Goal: Check status: Check status

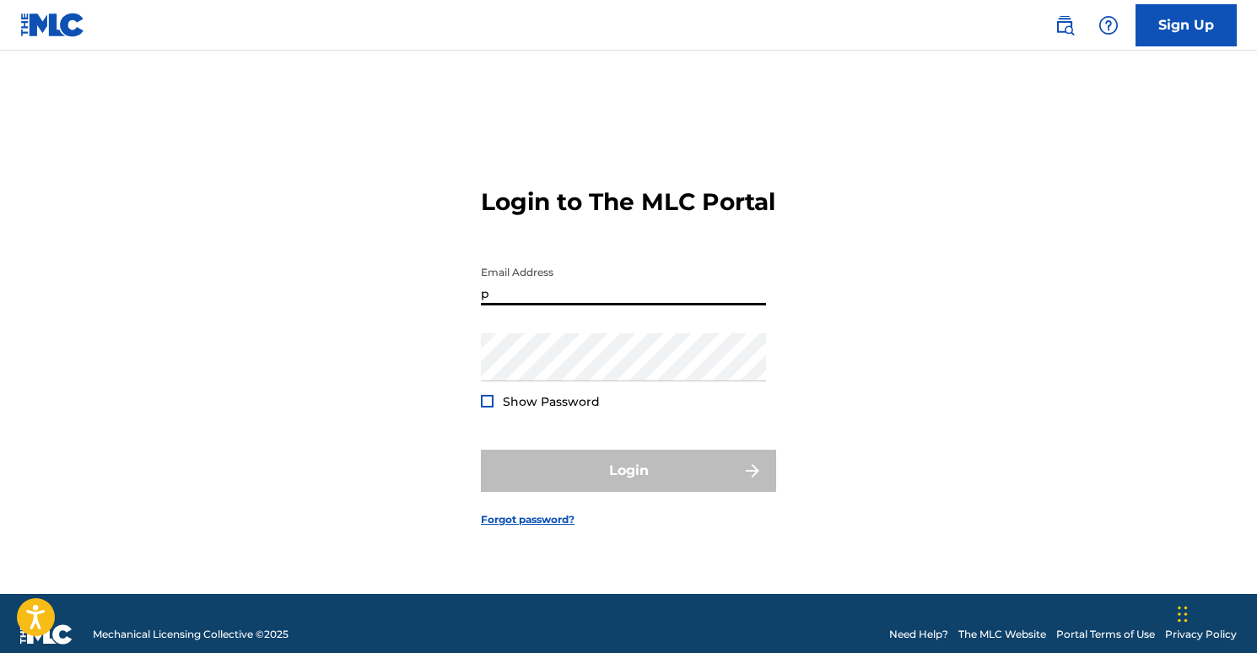
type input "[EMAIL_ADDRESS][DOMAIN_NAME]"
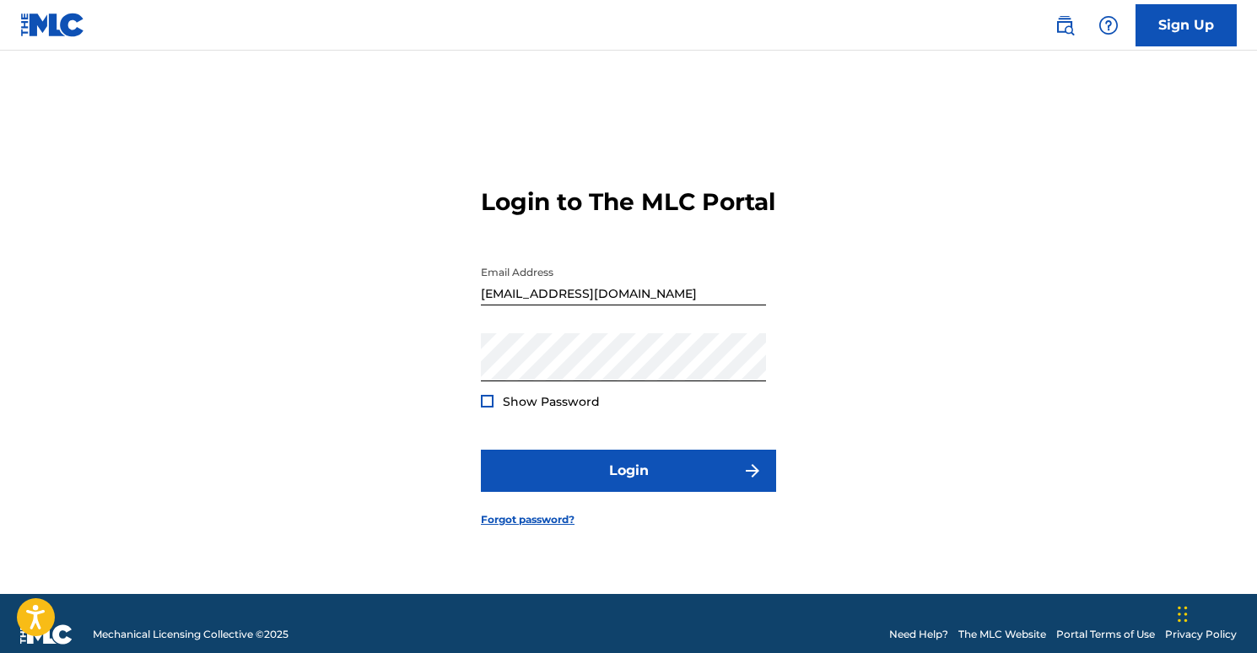
drag, startPoint x: 488, startPoint y: 409, endPoint x: 492, endPoint y: 418, distance: 9.4
click at [488, 407] on div at bounding box center [487, 401] width 13 height 13
click at [493, 407] on div at bounding box center [487, 401] width 13 height 13
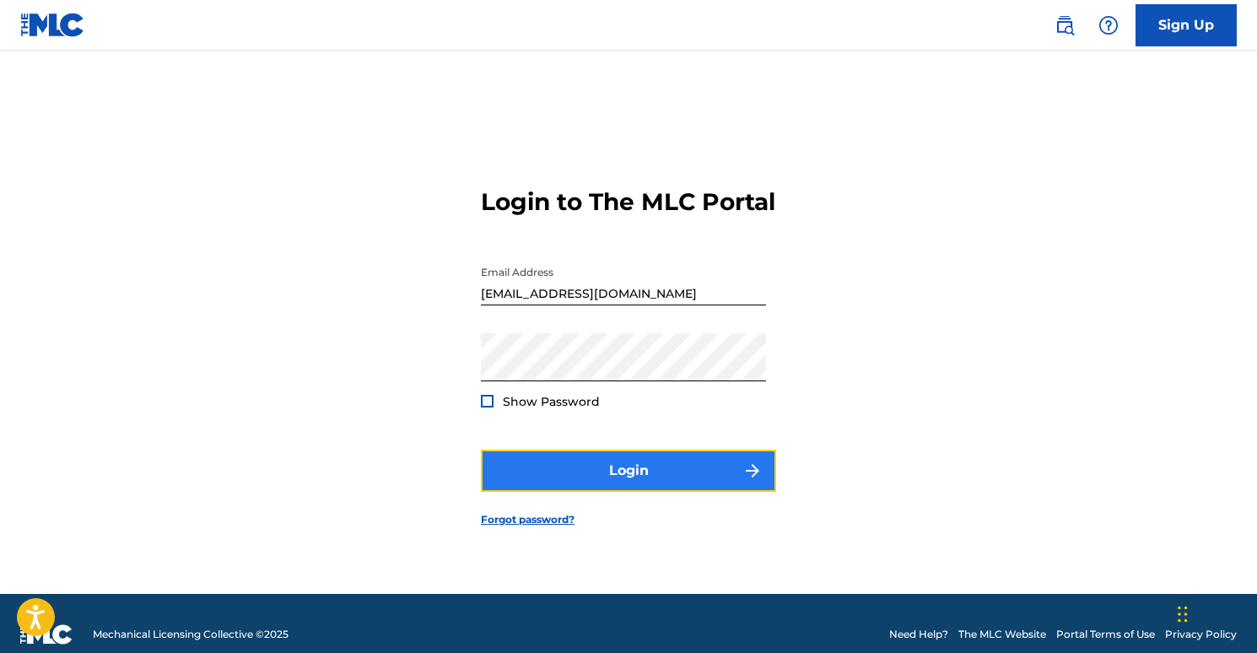
click at [638, 481] on button "Login" at bounding box center [628, 471] width 295 height 42
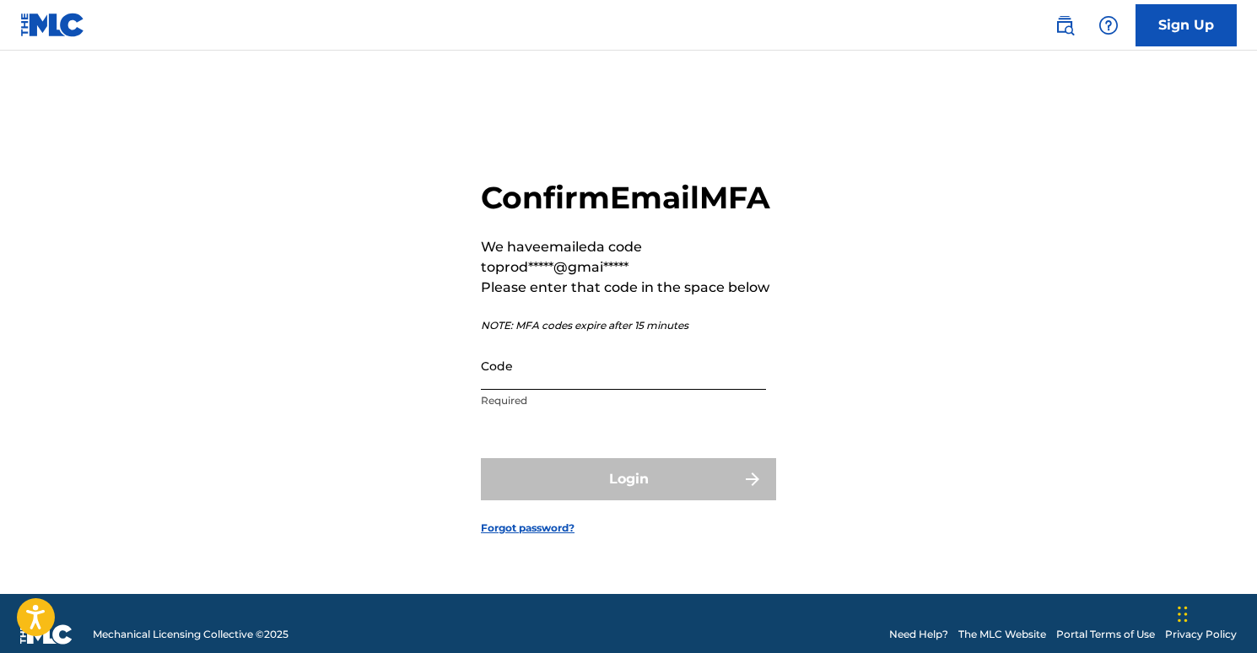
click at [601, 375] on input "Code" at bounding box center [623, 366] width 285 height 48
paste input "445461"
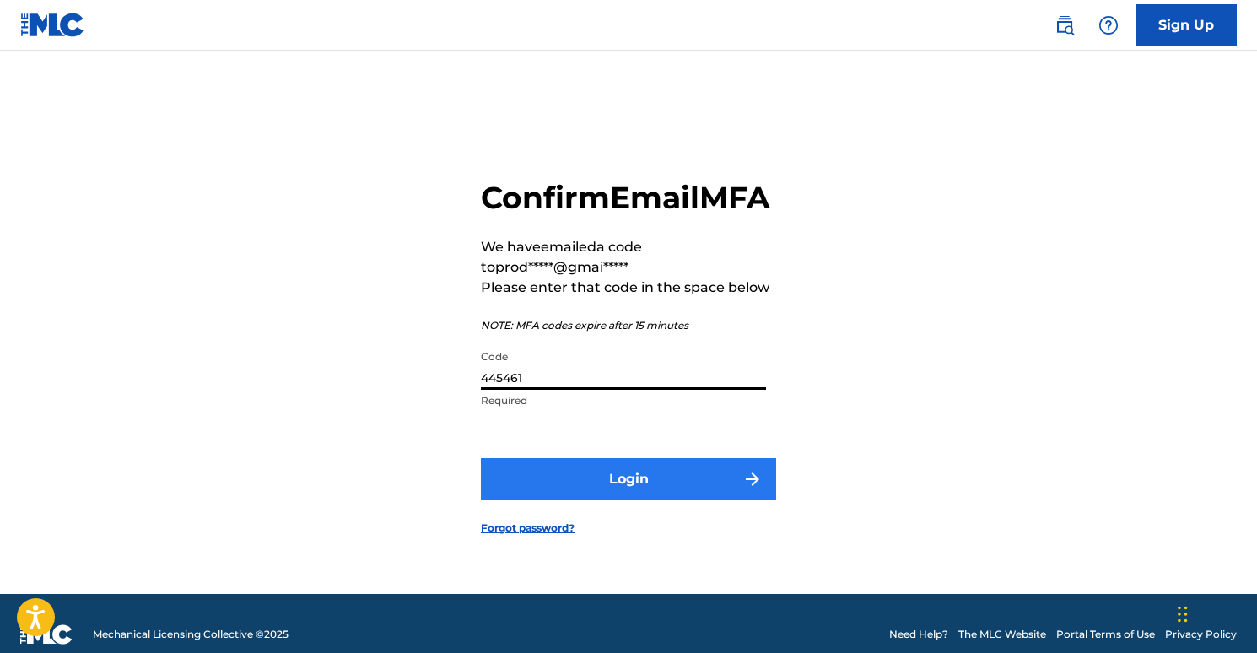
type input "445461"
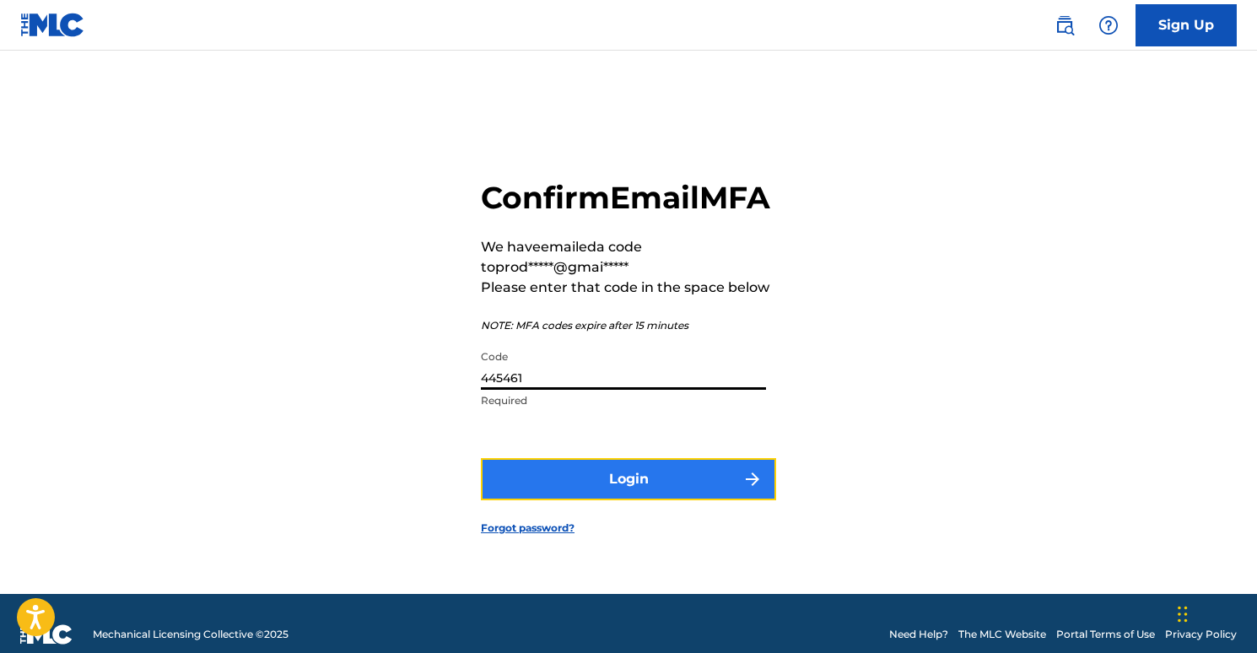
click at [662, 495] on button "Login" at bounding box center [628, 479] width 295 height 42
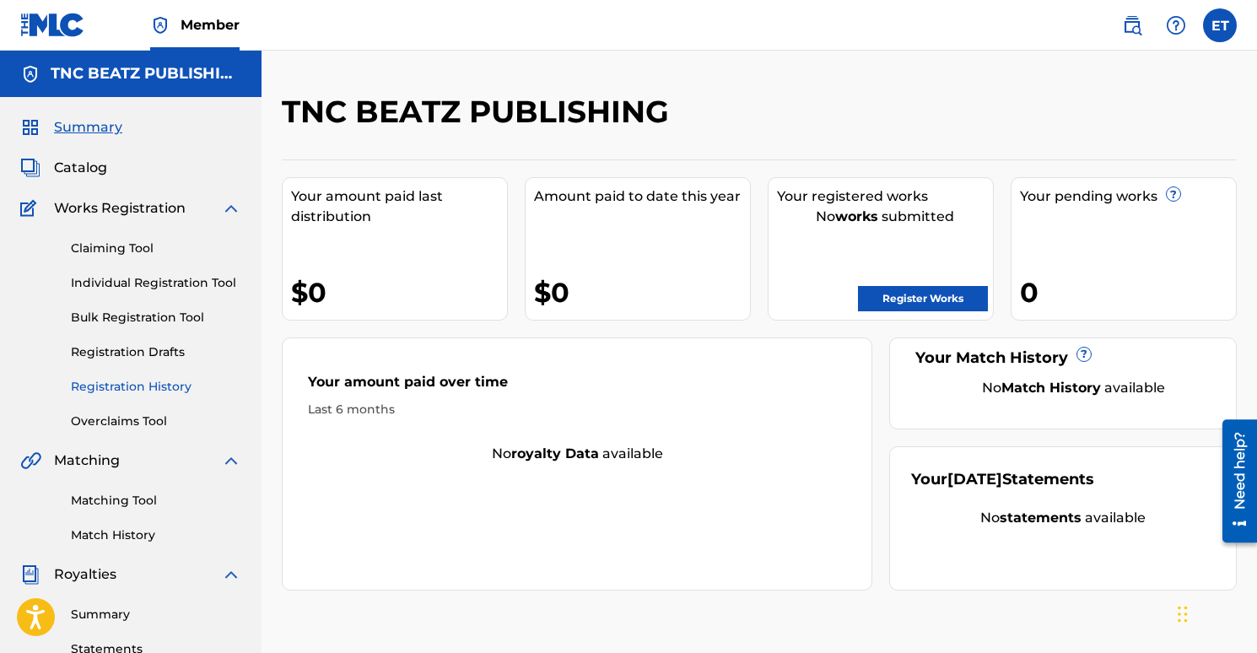
click at [128, 386] on link "Registration History" at bounding box center [156, 387] width 170 height 18
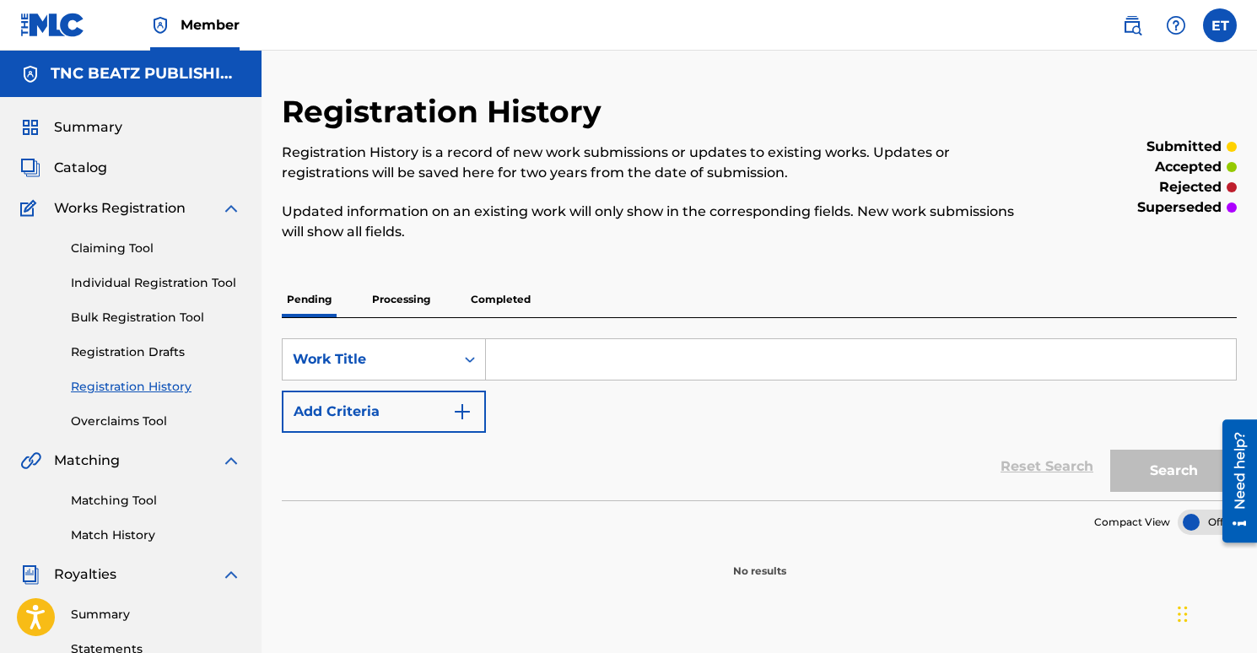
click at [413, 302] on p "Processing" at bounding box center [401, 299] width 68 height 35
click at [498, 301] on p "Completed" at bounding box center [501, 299] width 70 height 35
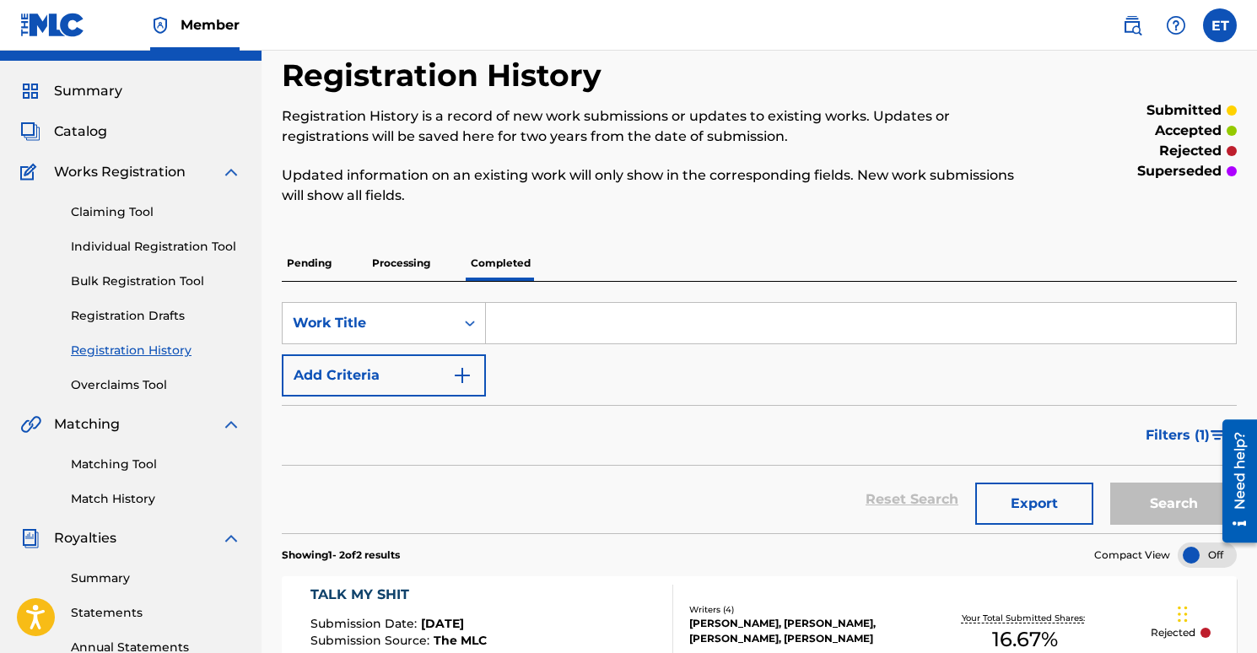
scroll to position [332, 0]
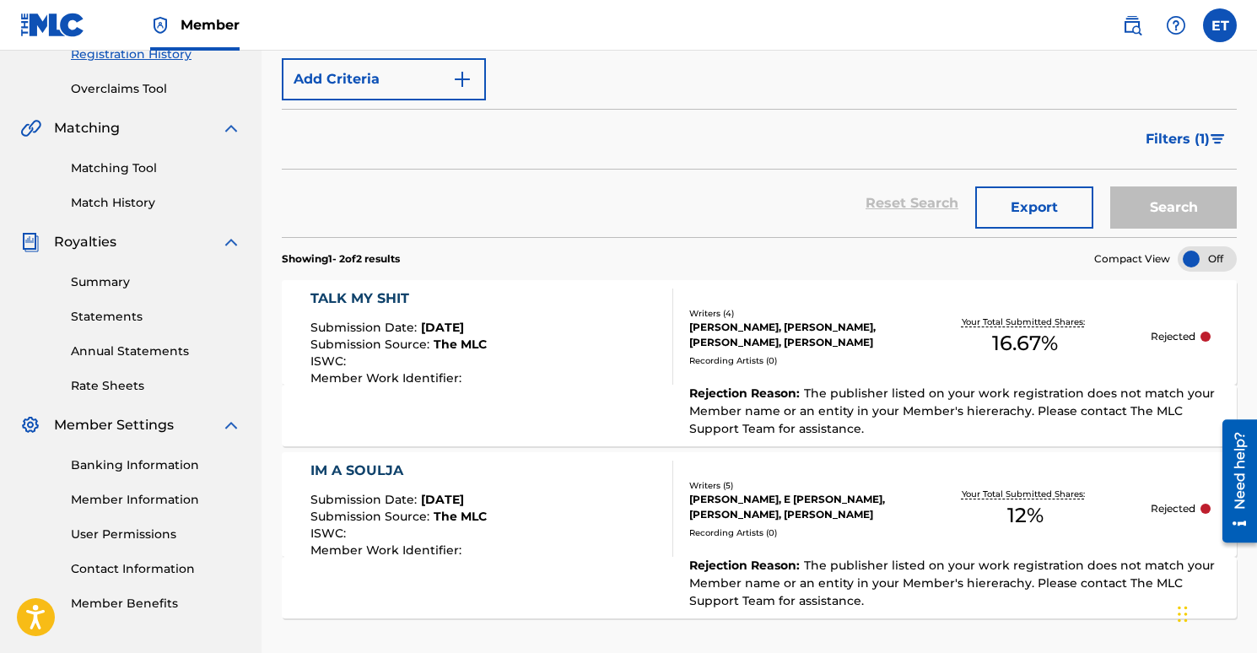
click at [618, 331] on div "TALK MY SHIT Submission Date : [DATE] Submission Source : The MLC ISWC : Member…" at bounding box center [491, 337] width 363 height 96
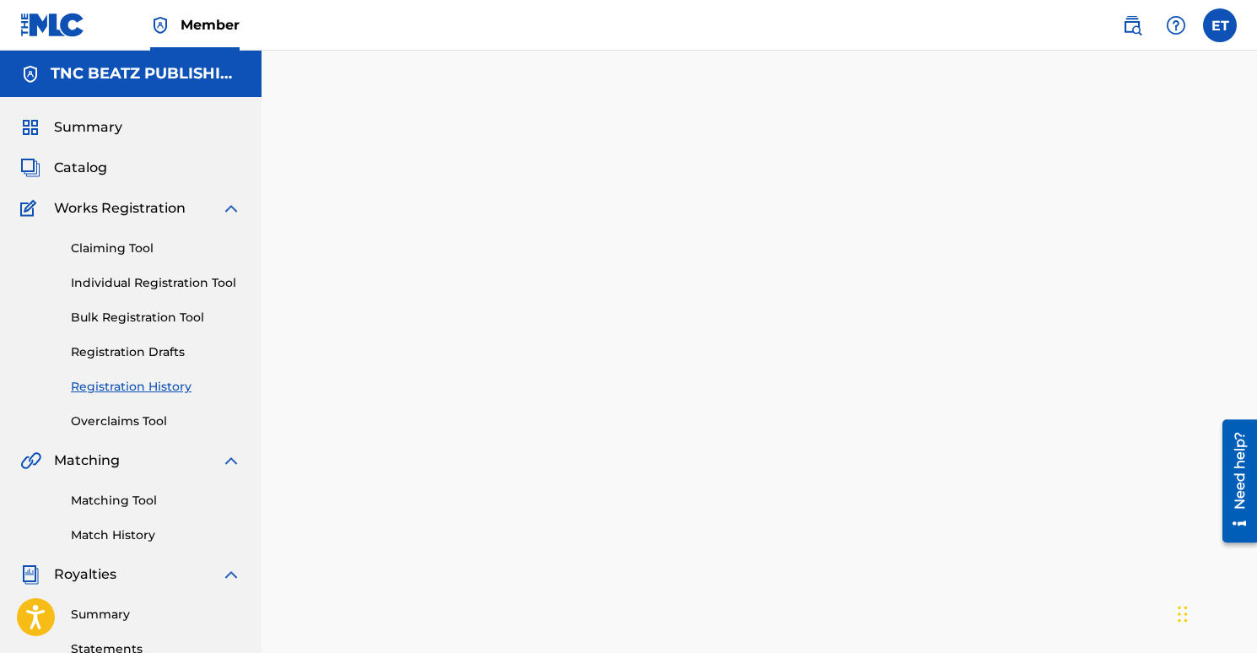
click at [135, 386] on link "Registration History" at bounding box center [156, 387] width 170 height 18
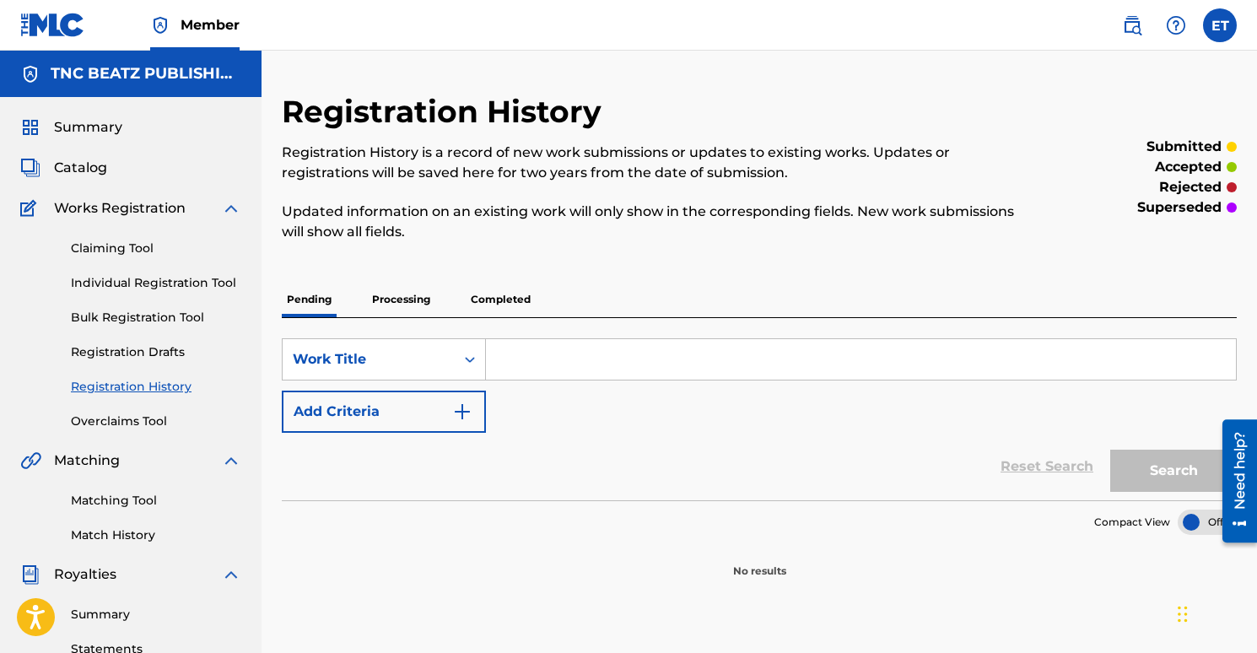
click at [411, 302] on p "Processing" at bounding box center [401, 299] width 68 height 35
click at [491, 297] on p "Completed" at bounding box center [501, 299] width 70 height 35
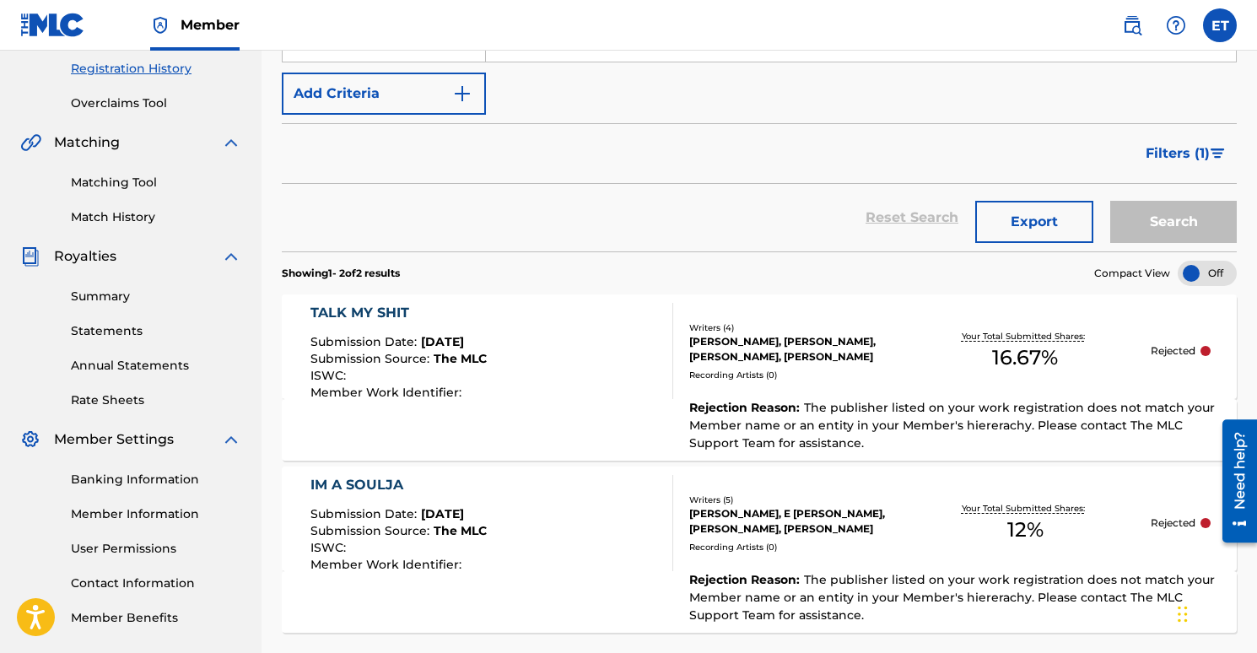
scroll to position [319, 0]
click at [591, 355] on div "TALK MY SHIT Submission Date : [DATE] Submission Source : The MLC ISWC : Member…" at bounding box center [491, 350] width 363 height 96
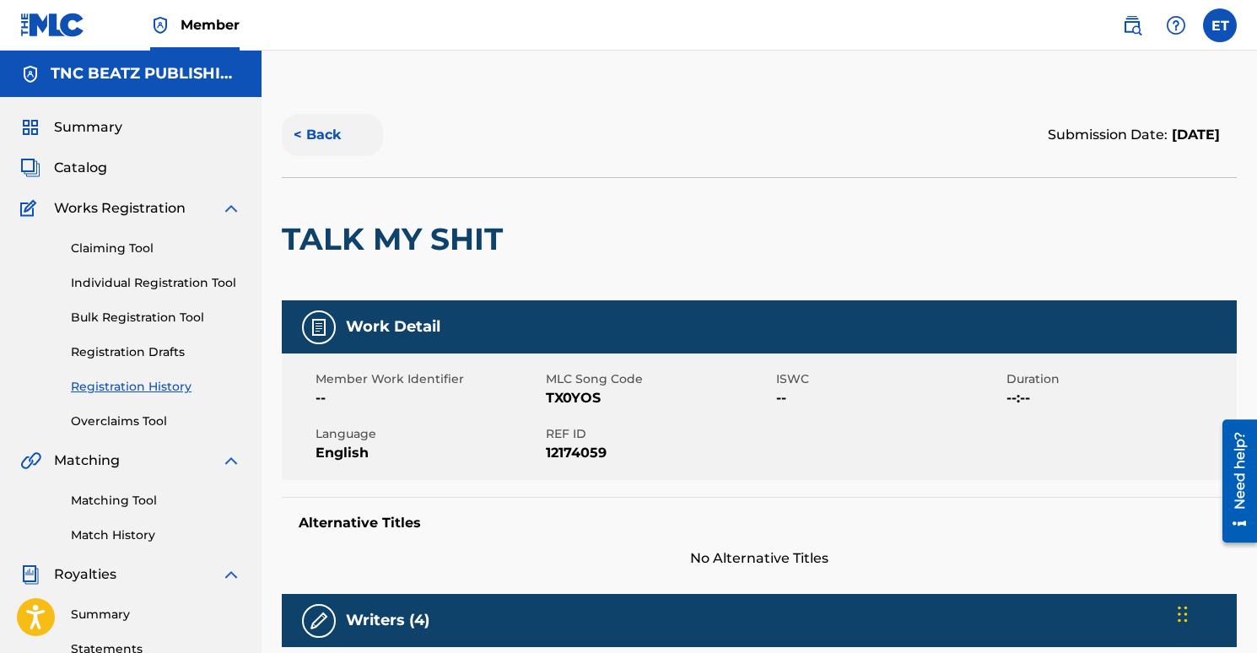
click at [309, 133] on button "< Back" at bounding box center [332, 135] width 101 height 42
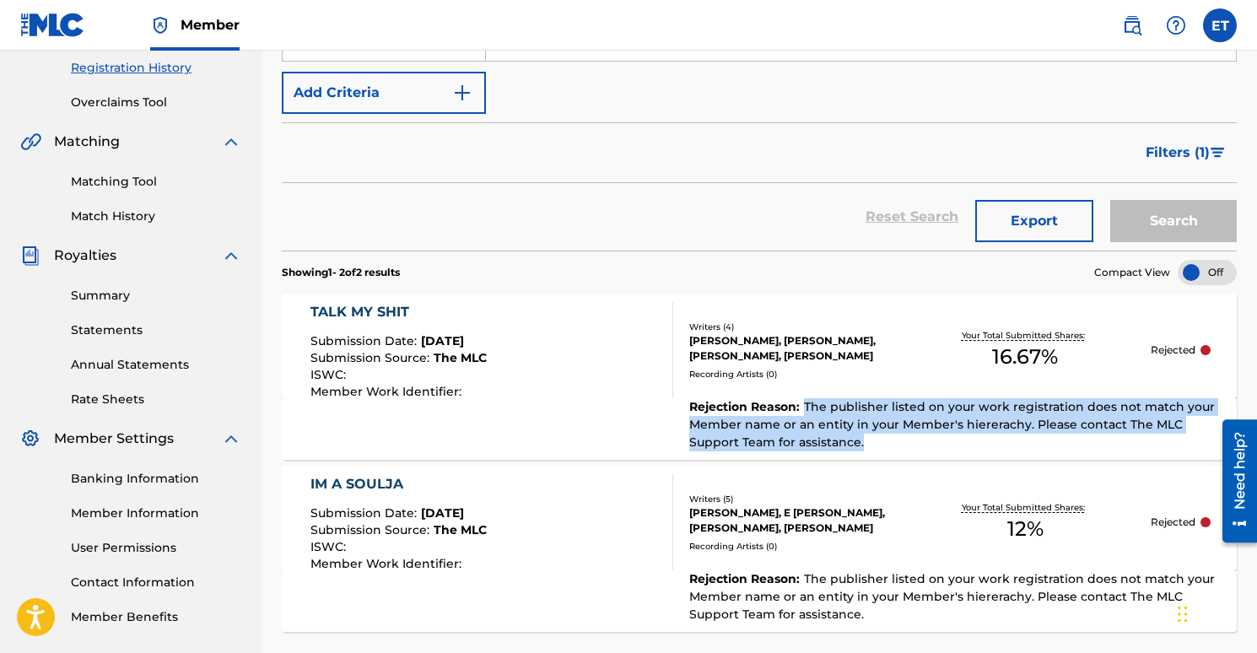
drag, startPoint x: 876, startPoint y: 461, endPoint x: 806, endPoint y: 410, distance: 86.4
click at [806, 410] on section "TALK MY SHIT Submission Date : [DATE] Submission Source : The MLC ISWC : Member…" at bounding box center [759, 458] width 955 height 347
copy span "The publisher listed on your work registration does not match your Member name …"
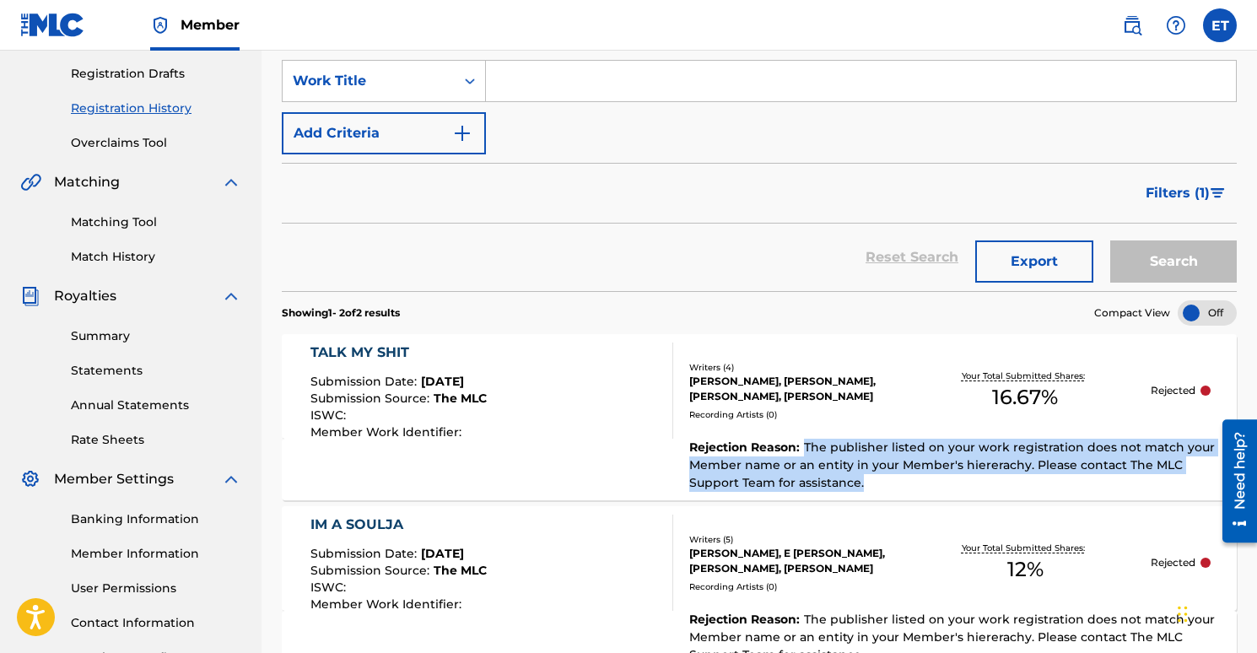
scroll to position [36, 0]
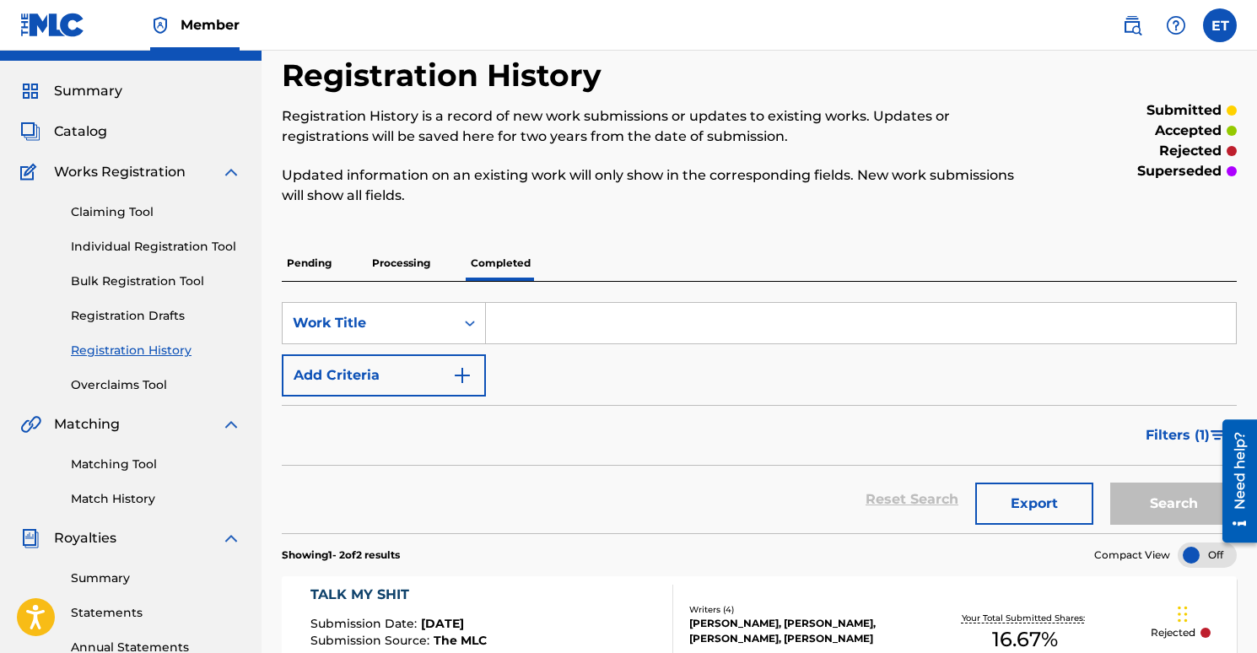
click at [324, 259] on p "Pending" at bounding box center [309, 262] width 55 height 35
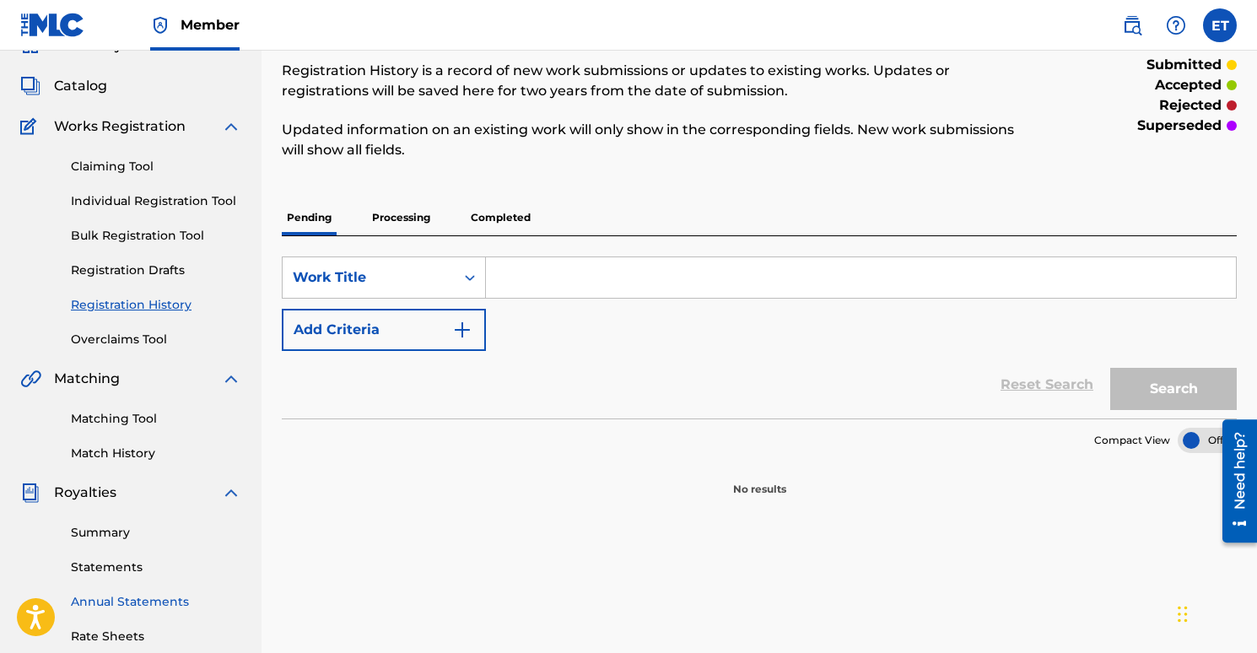
scroll to position [51, 0]
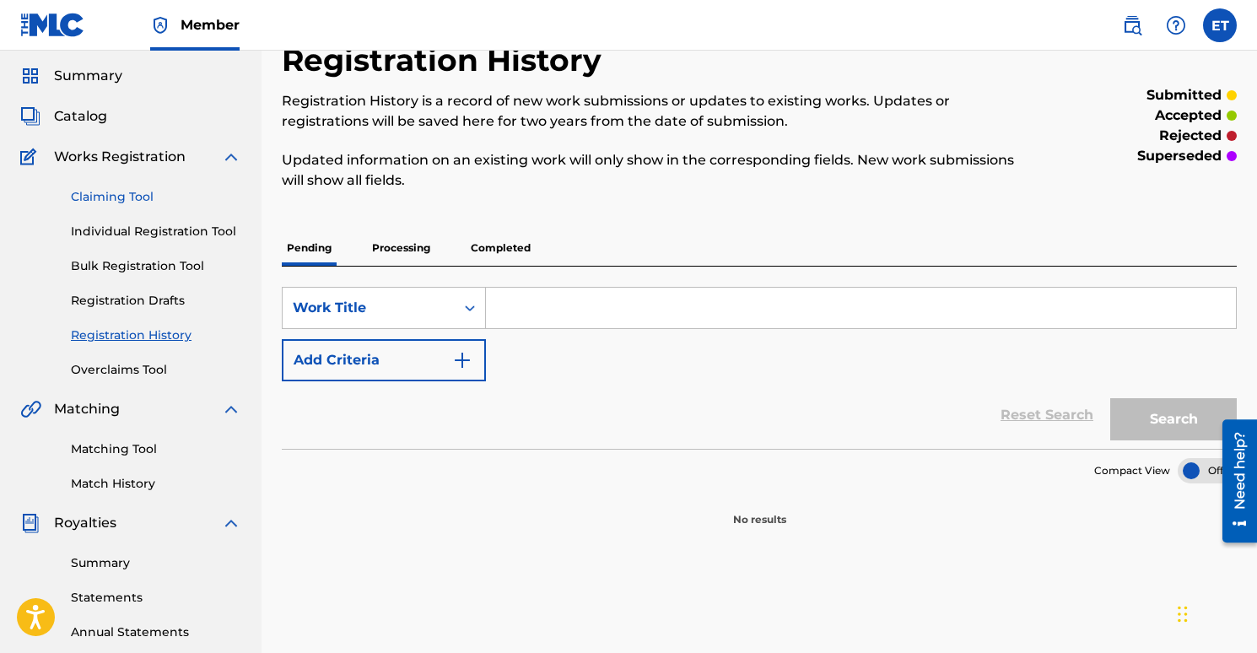
click at [137, 197] on link "Claiming Tool" at bounding box center [156, 197] width 170 height 18
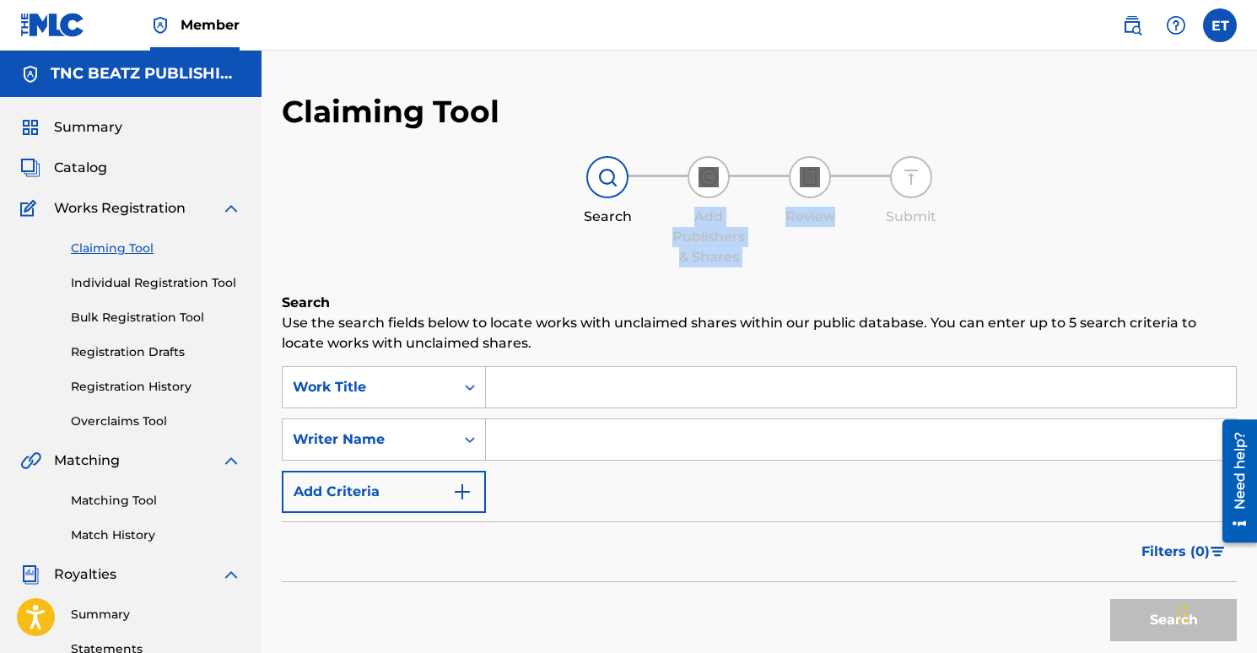
drag, startPoint x: 757, startPoint y: 151, endPoint x: 833, endPoint y: 223, distance: 105.0
click at [833, 223] on div "Claiming Tool Search Add Publishers & Shares Review Submit Search Use the searc…" at bounding box center [759, 413] width 955 height 641
click at [765, 125] on div "Claiming Tool Search Add Publishers & Shares Review Submit Search Use the searc…" at bounding box center [759, 413] width 955 height 641
click at [105, 75] on h5 "TNC BEATZ PUBLISHING" at bounding box center [146, 73] width 191 height 19
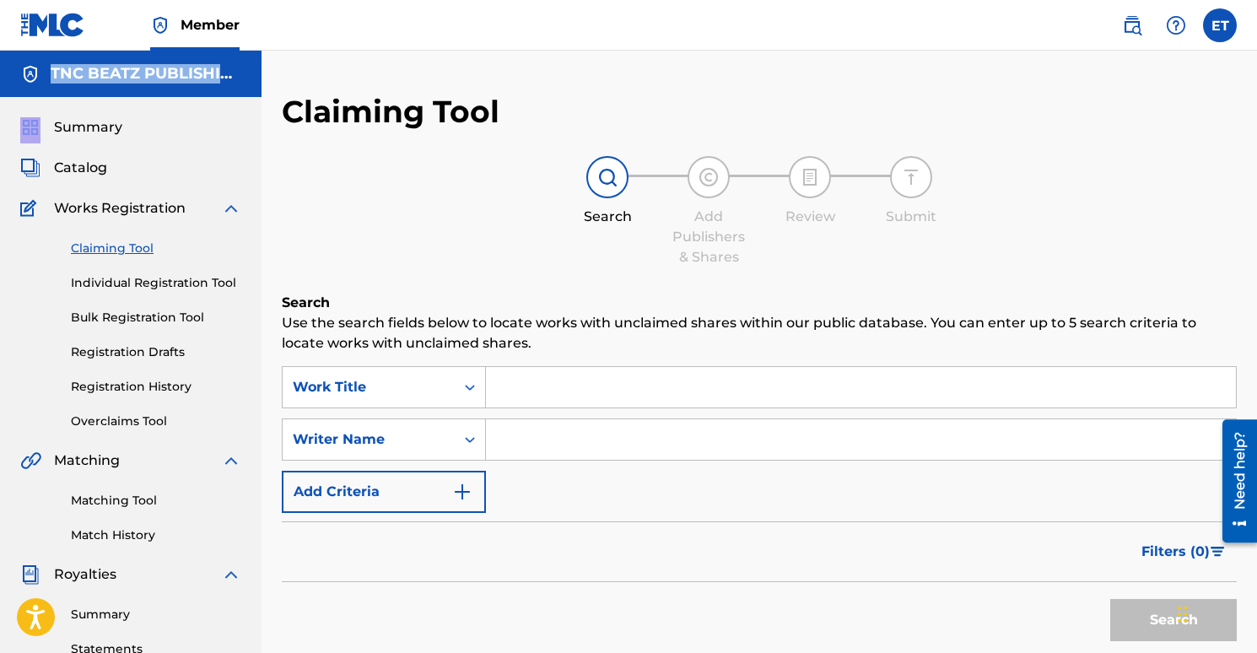
click at [105, 75] on h5 "TNC BEATZ PUBLISHING" at bounding box center [146, 73] width 191 height 19
click at [242, 78] on div "TNC BEATZ PUBLISHING" at bounding box center [131, 74] width 262 height 46
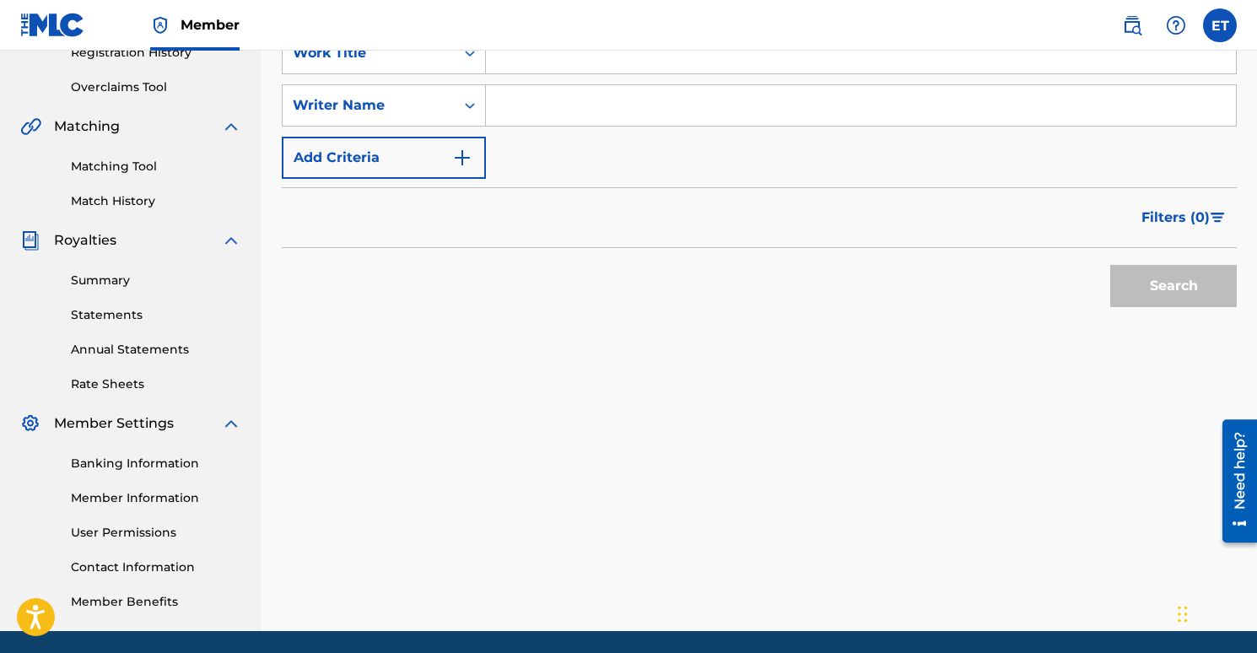
scroll to position [336, 0]
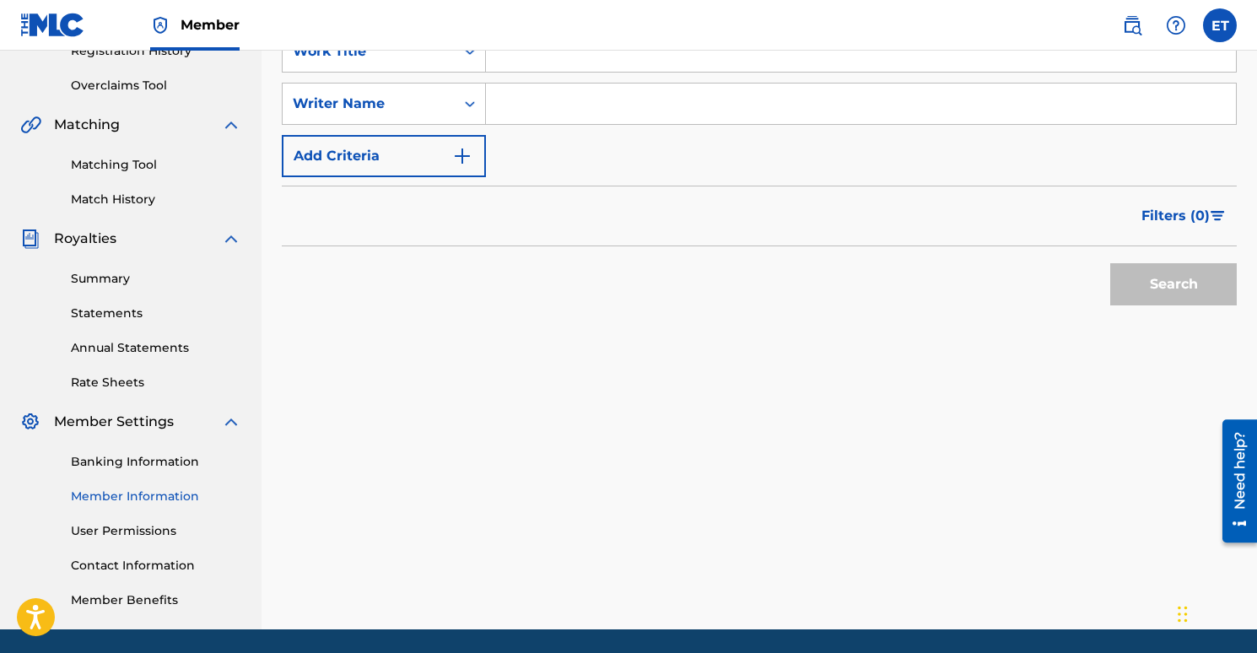
click at [150, 502] on link "Member Information" at bounding box center [156, 497] width 170 height 18
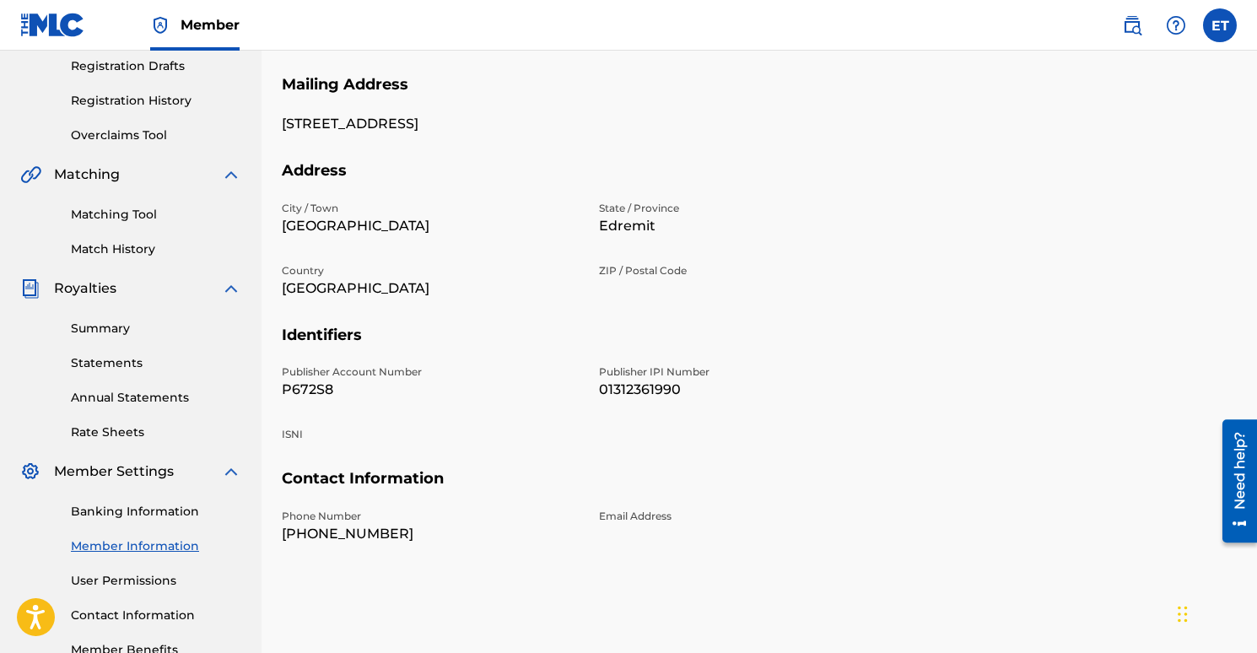
scroll to position [30, 0]
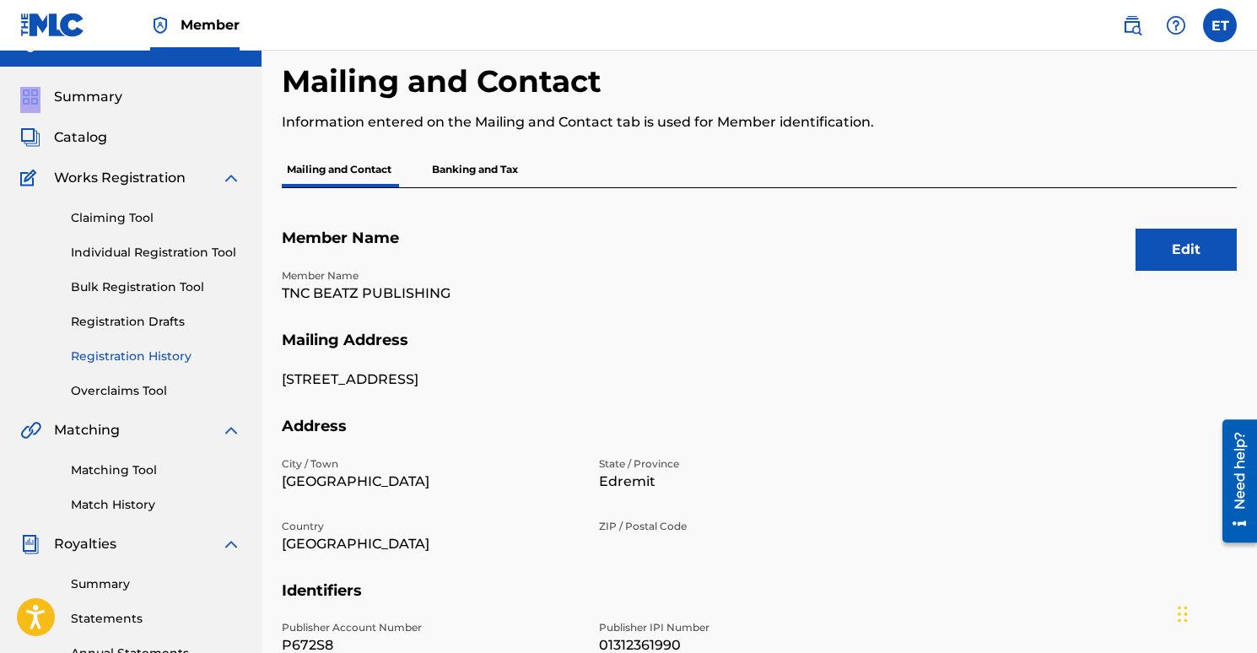
click at [135, 356] on link "Registration History" at bounding box center [156, 357] width 170 height 18
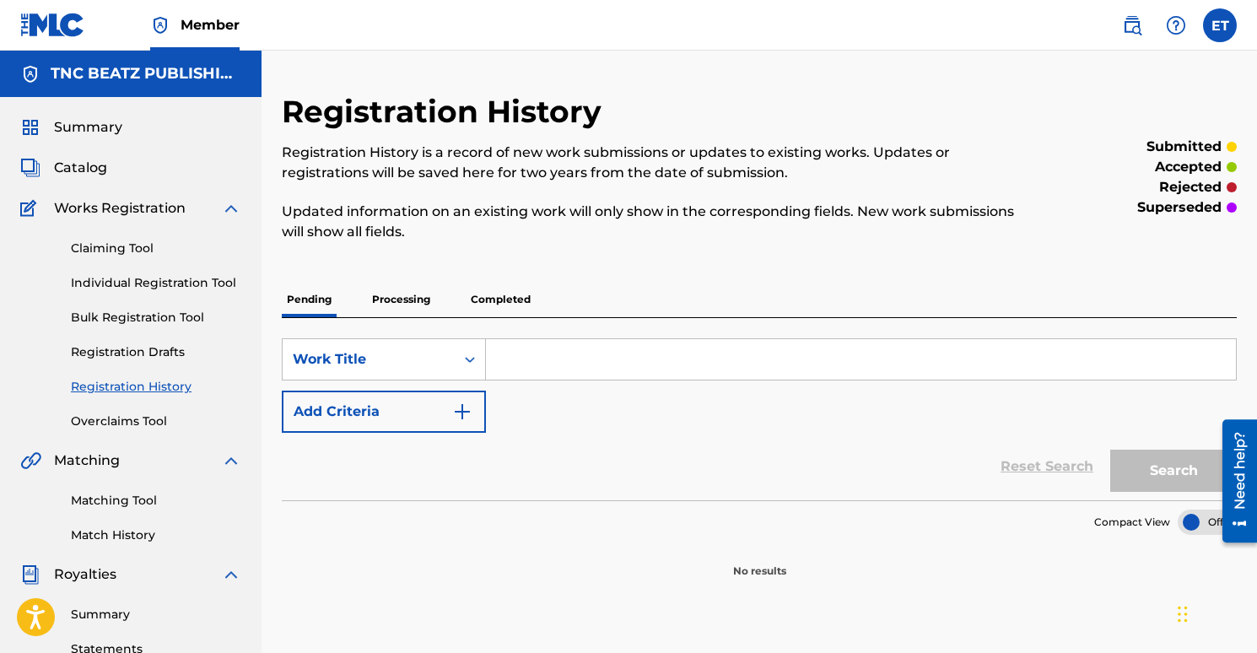
click at [488, 299] on p "Completed" at bounding box center [501, 299] width 70 height 35
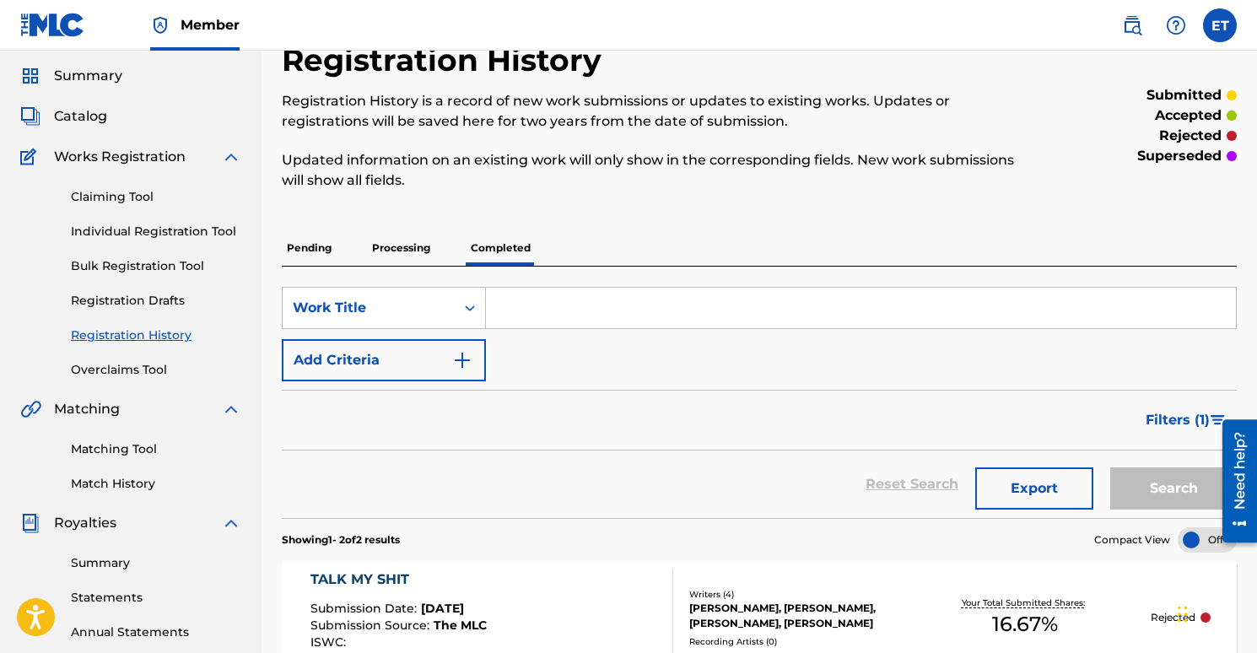
scroll to position [157, 0]
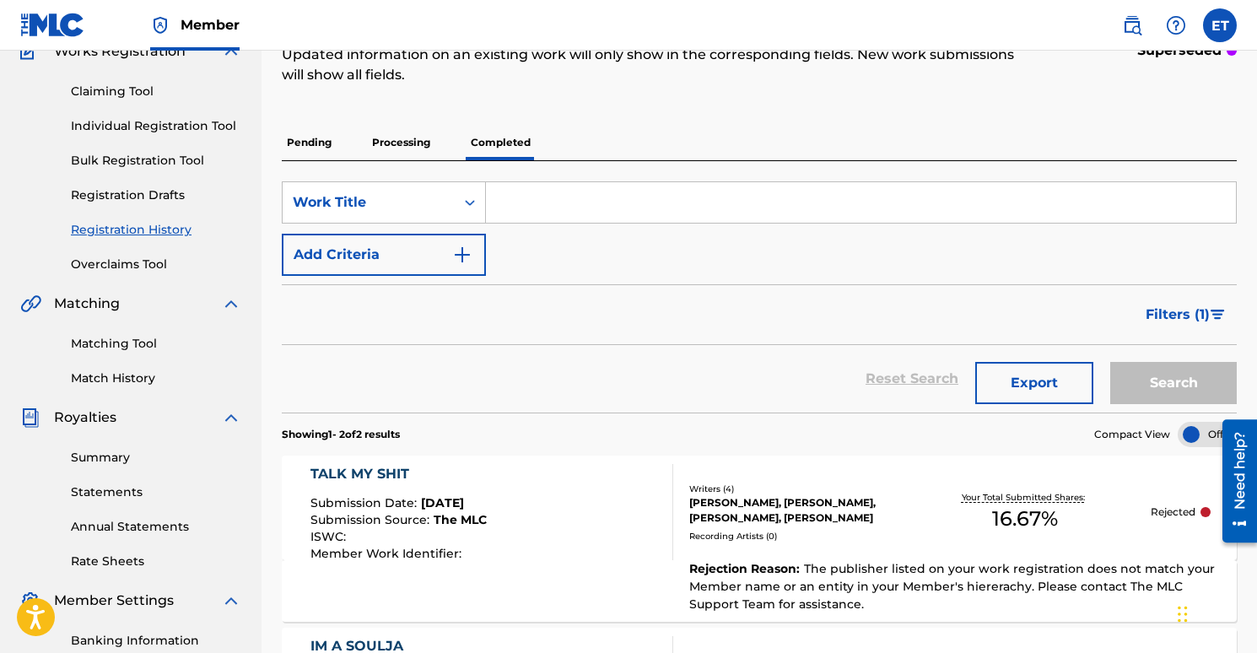
click at [382, 472] on div "TALK MY SHIT" at bounding box center [398, 474] width 176 height 20
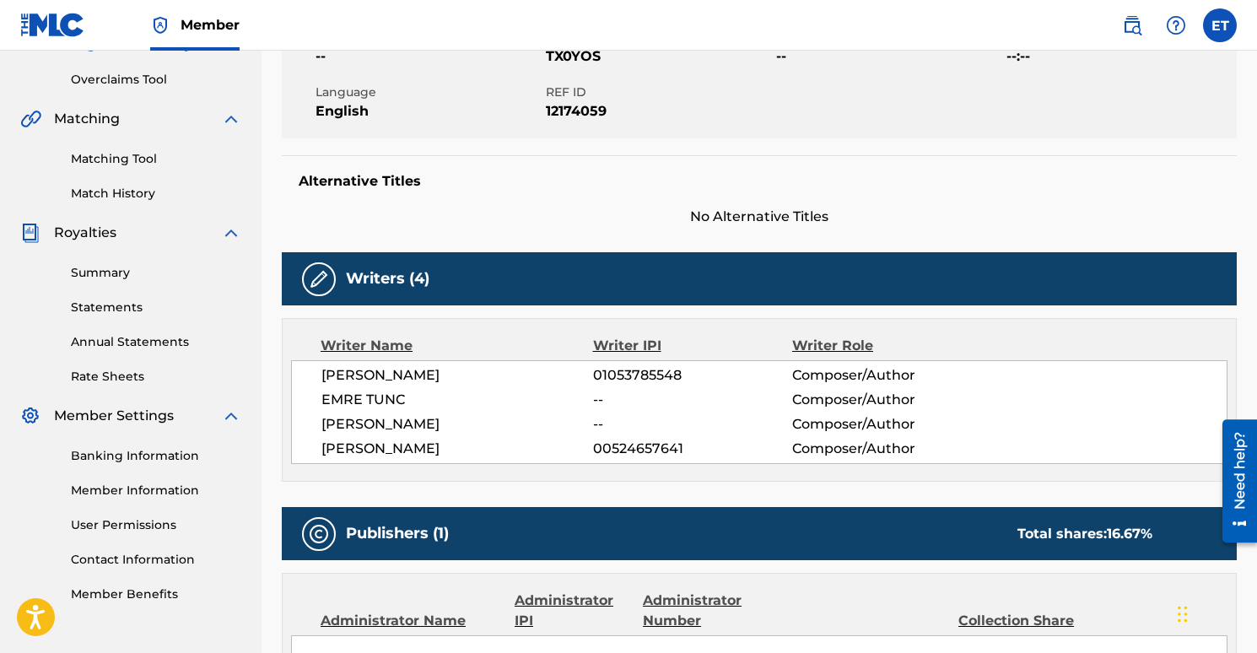
scroll to position [656, 0]
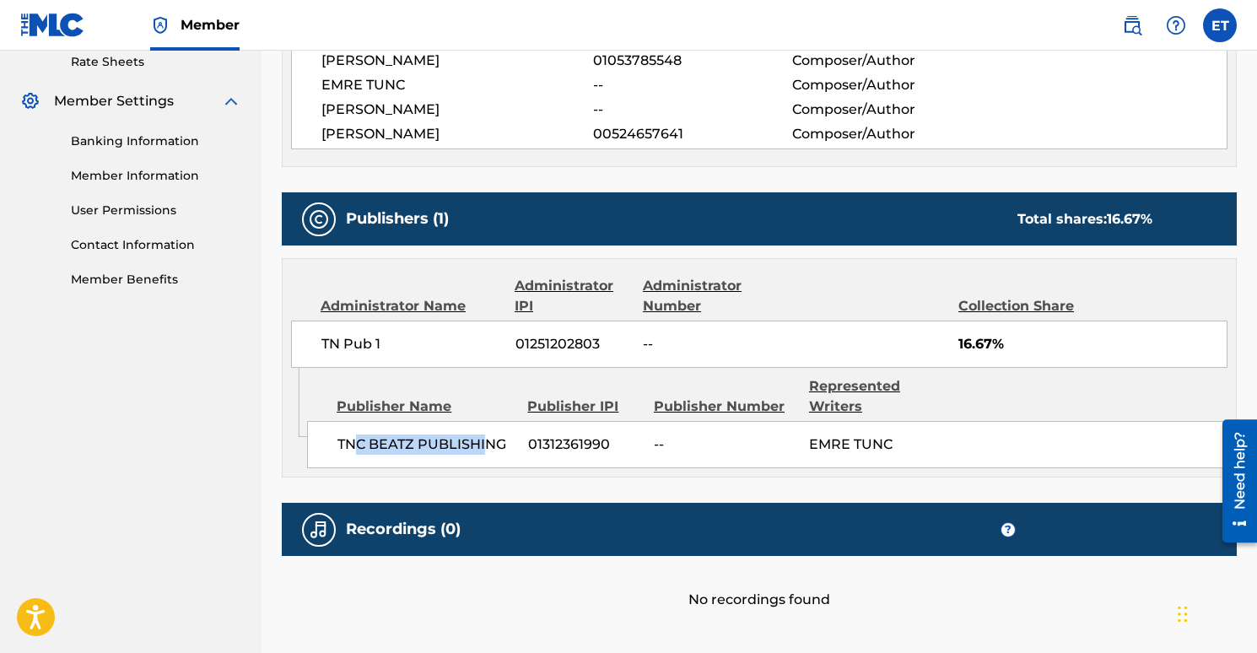
drag, startPoint x: 354, startPoint y: 440, endPoint x: 487, endPoint y: 445, distance: 132.5
click at [487, 445] on span "TNC BEATZ PUBLISHING" at bounding box center [426, 444] width 178 height 20
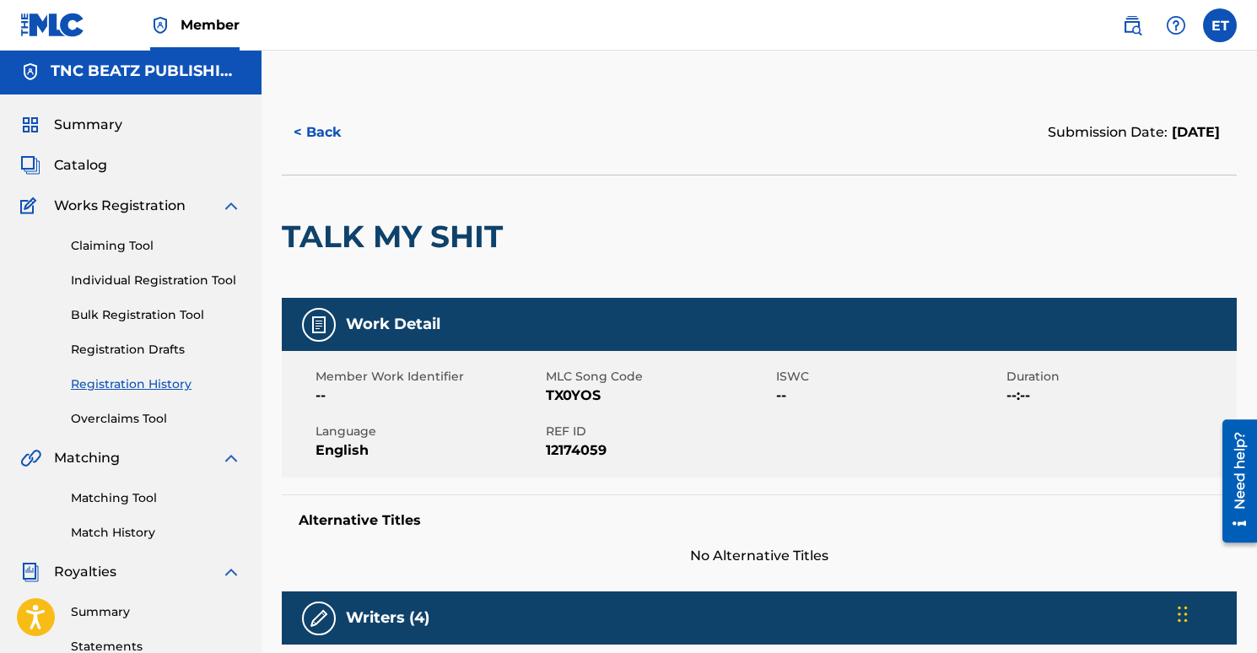
scroll to position [0, 0]
